Goal: Entertainment & Leisure: Consume media (video, audio)

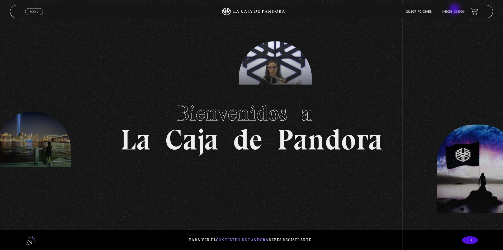
click at [455, 10] on li "Inicie sesión" at bounding box center [453, 12] width 23 height 8
click at [456, 12] on link "Inicie sesión" at bounding box center [453, 11] width 23 height 3
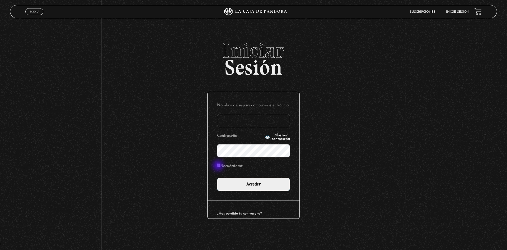
type input "[EMAIL_ADDRESS][DOMAIN_NAME]"
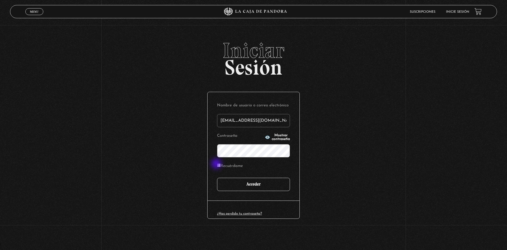
drag, startPoint x: 217, startPoint y: 164, endPoint x: 237, endPoint y: 181, distance: 26.1
click at [217, 165] on input "Recuérdame" at bounding box center [218, 164] width 3 height 3
checkbox input "true"
click at [238, 181] on input "Acceder" at bounding box center [253, 184] width 73 height 13
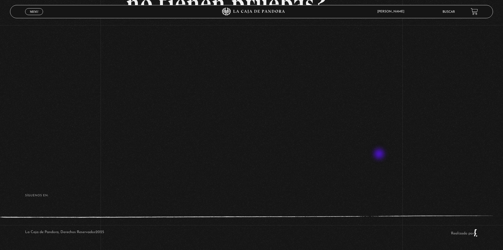
scroll to position [66, 0]
